Goal: Task Accomplishment & Management: Use online tool/utility

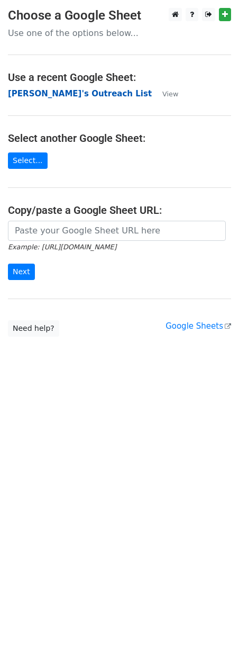
click at [59, 96] on strong "[PERSON_NAME]'s Outreach List" at bounding box center [80, 94] width 144 height 10
click at [65, 91] on strong "[PERSON_NAME]'s Outreach List" at bounding box center [80, 94] width 144 height 10
click at [69, 94] on strong "[PERSON_NAME]'s Outreach List" at bounding box center [80, 94] width 144 height 10
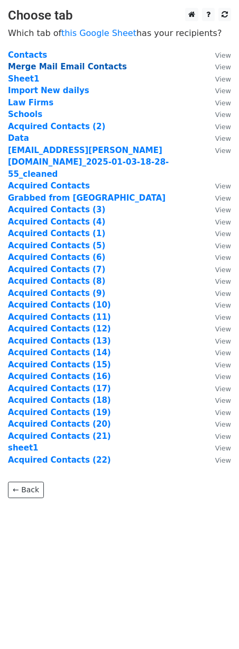
click at [57, 65] on strong "Merge Mail Email Contacts" at bounding box center [67, 67] width 119 height 10
